Goal: Navigation & Orientation: Find specific page/section

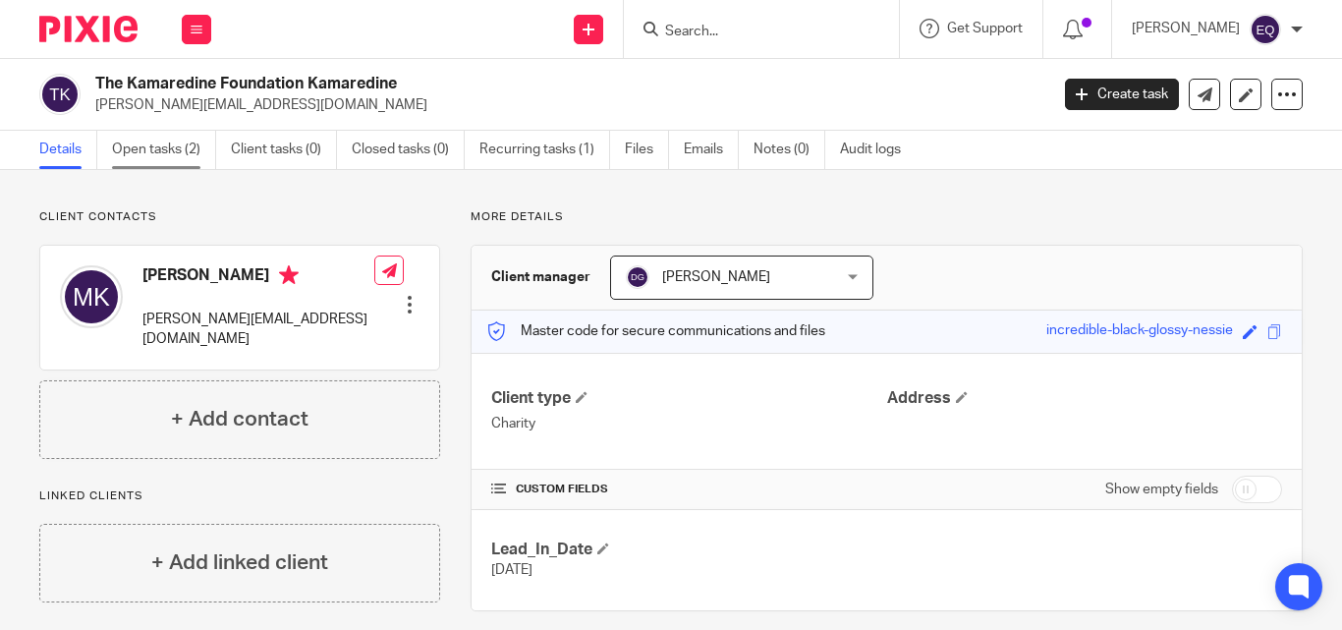
click at [146, 147] on link "Open tasks (2)" at bounding box center [164, 150] width 104 height 38
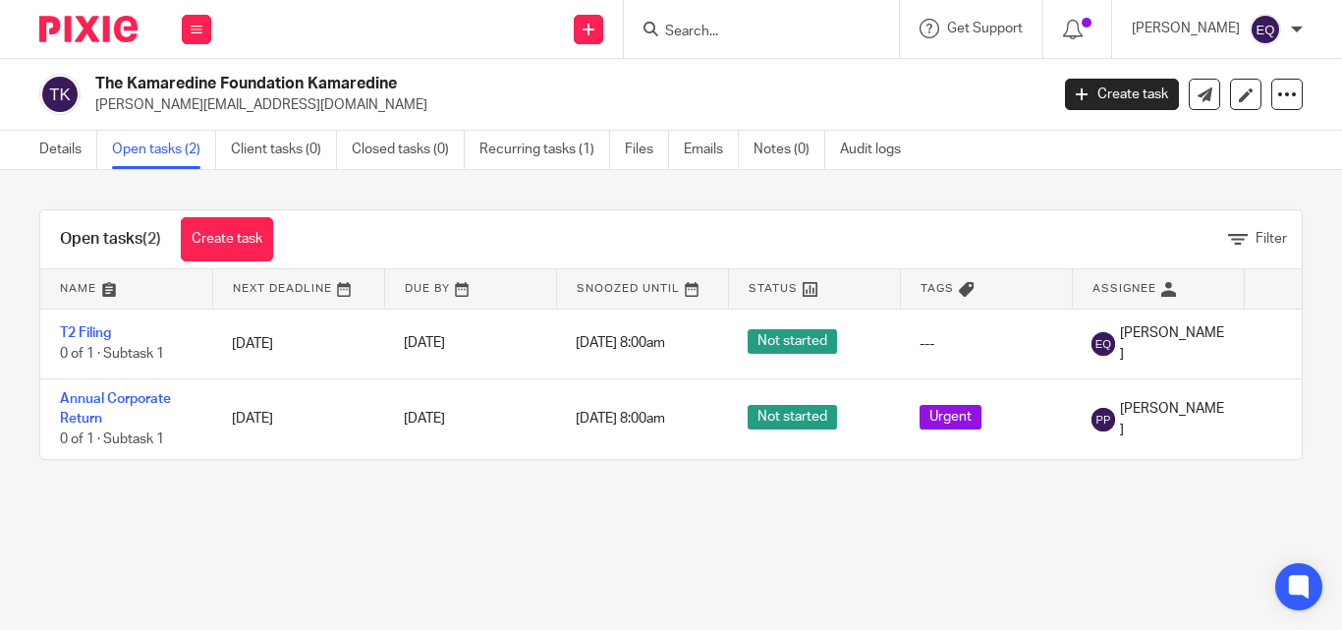
click at [161, 142] on link "Open tasks (2)" at bounding box center [164, 150] width 104 height 38
click at [149, 147] on link "Open tasks (2)" at bounding box center [164, 150] width 104 height 38
click at [197, 28] on icon at bounding box center [197, 30] width 12 height 12
click at [199, 149] on link "Clients" at bounding box center [192, 149] width 45 height 14
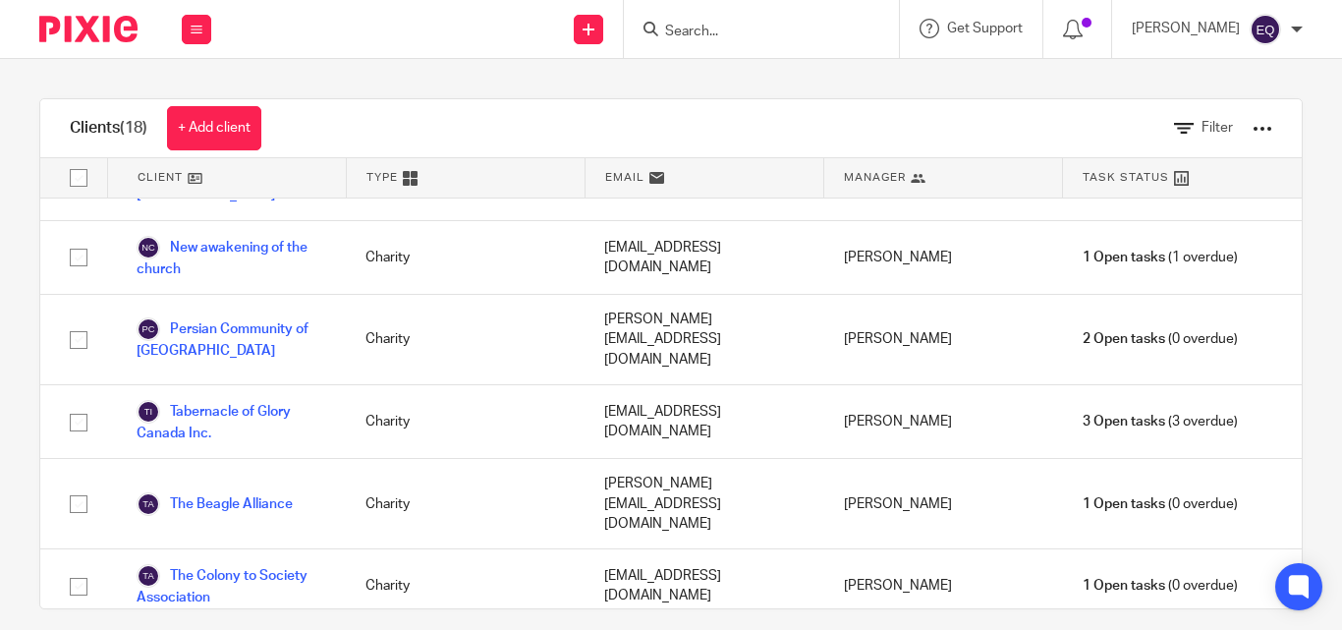
scroll to position [618, 0]
